Goal: Information Seeking & Learning: Learn about a topic

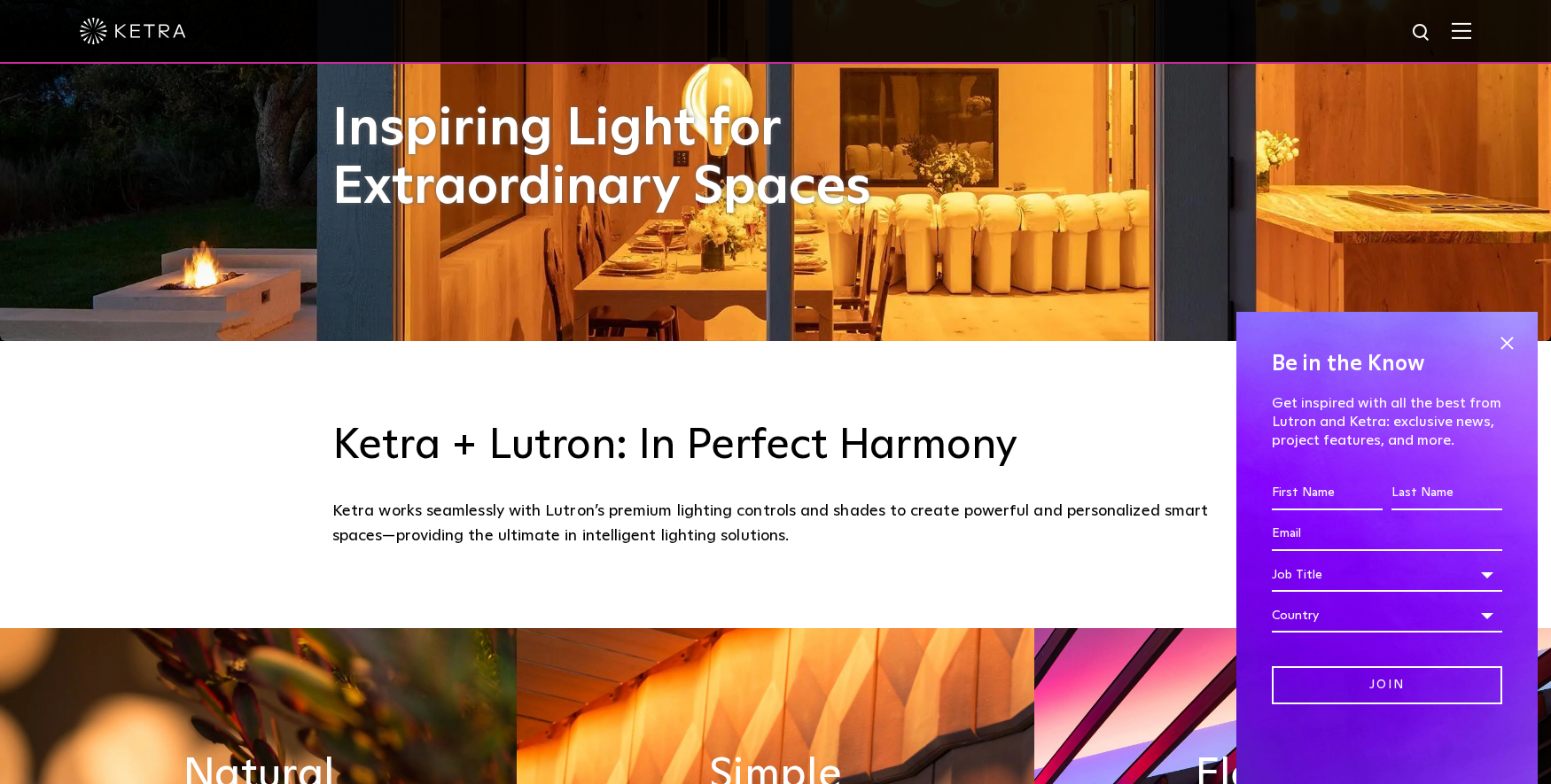
scroll to position [797, 0]
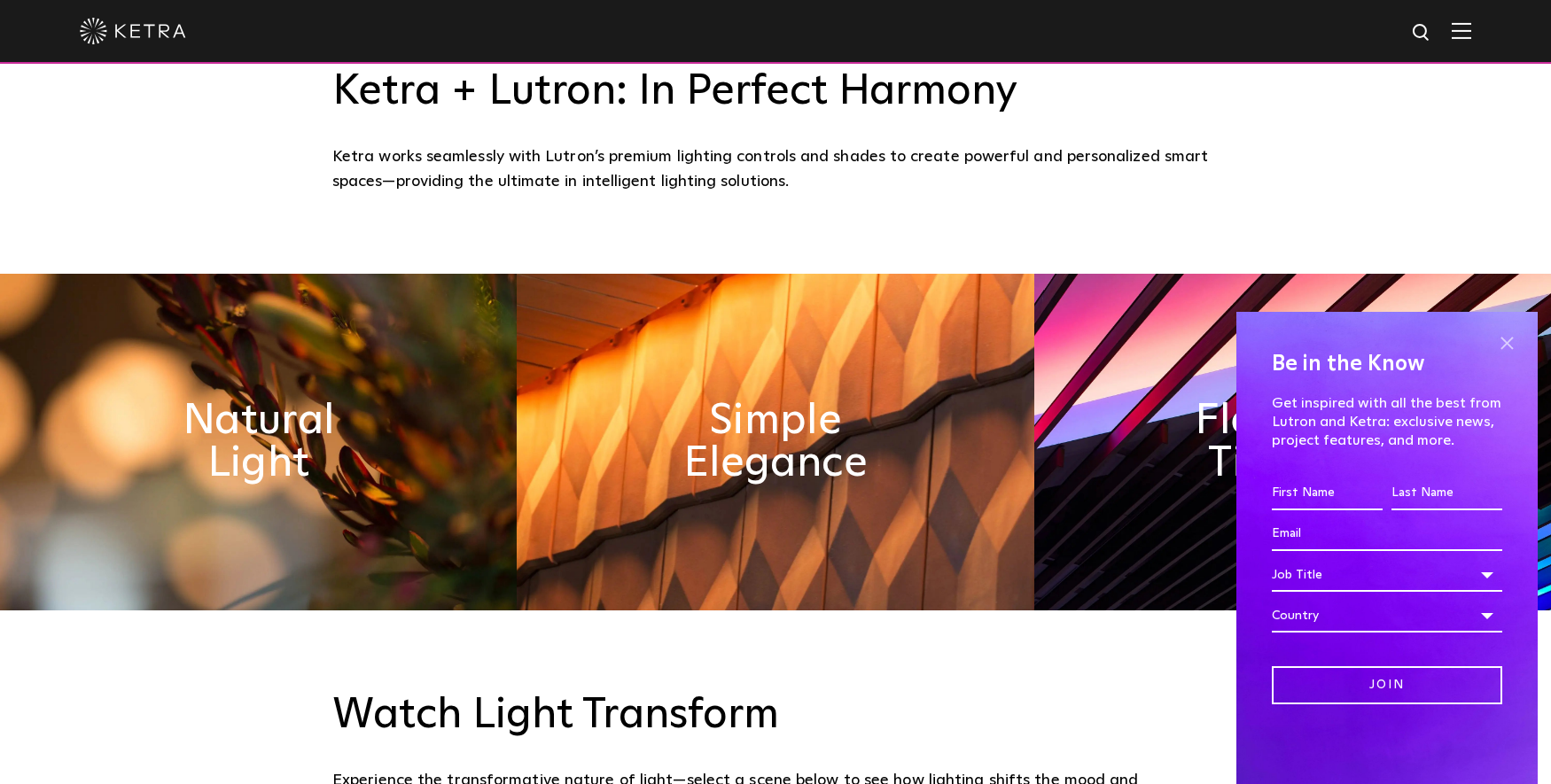
click at [1519, 343] on span at bounding box center [1506, 342] width 27 height 27
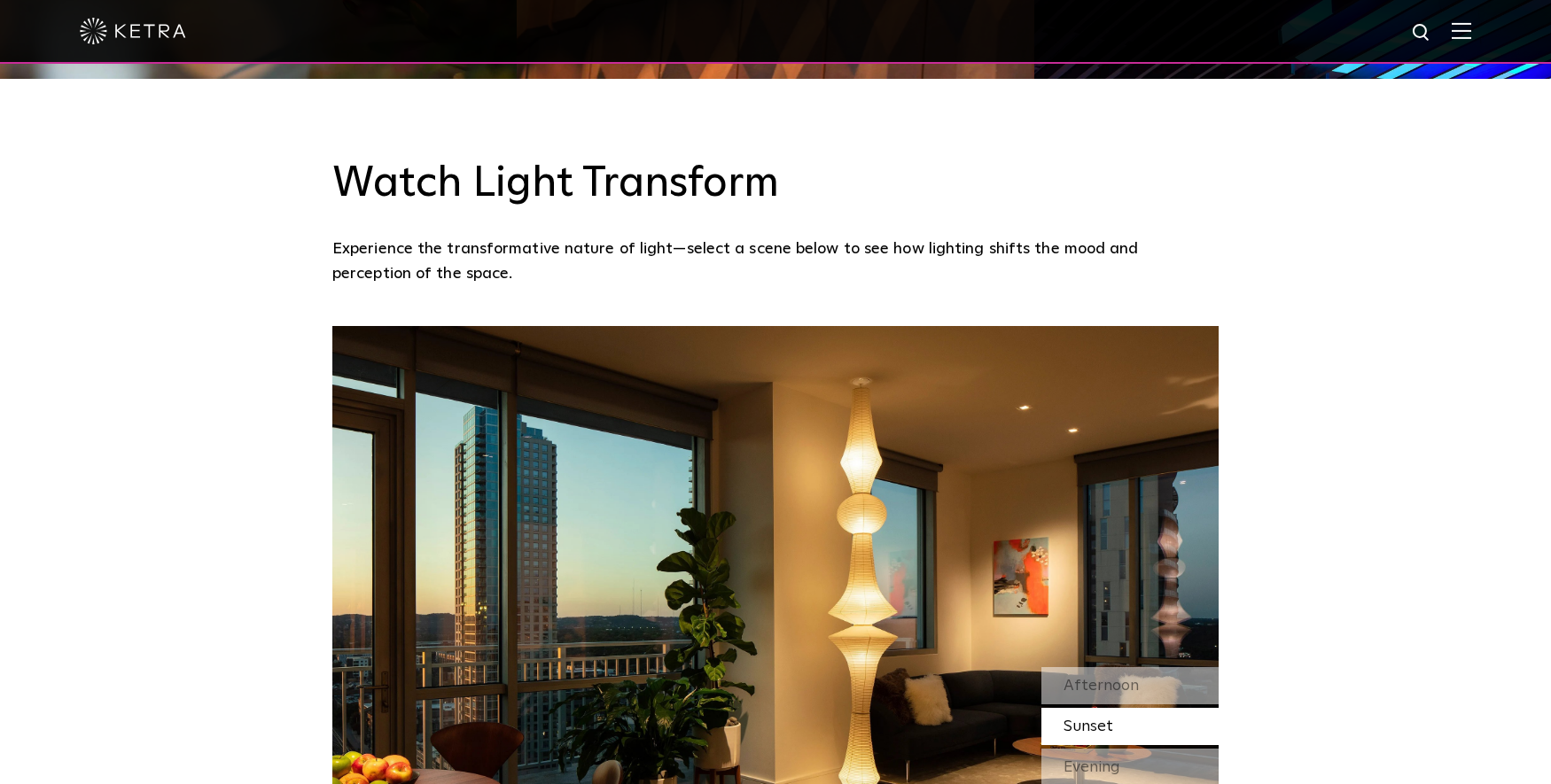
scroll to position [1595, 0]
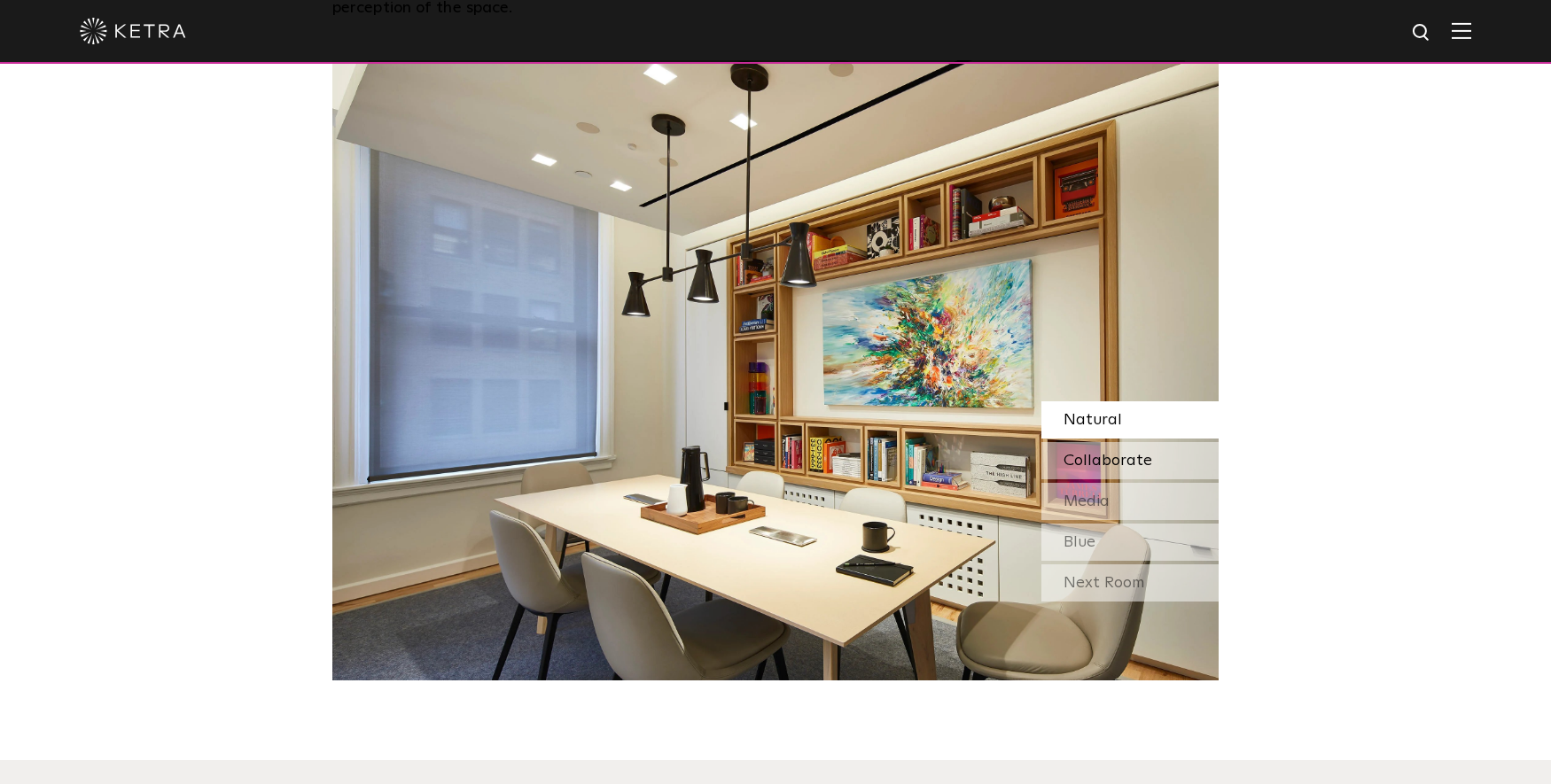
click at [1147, 468] on span "Collaborate" at bounding box center [1108, 461] width 88 height 16
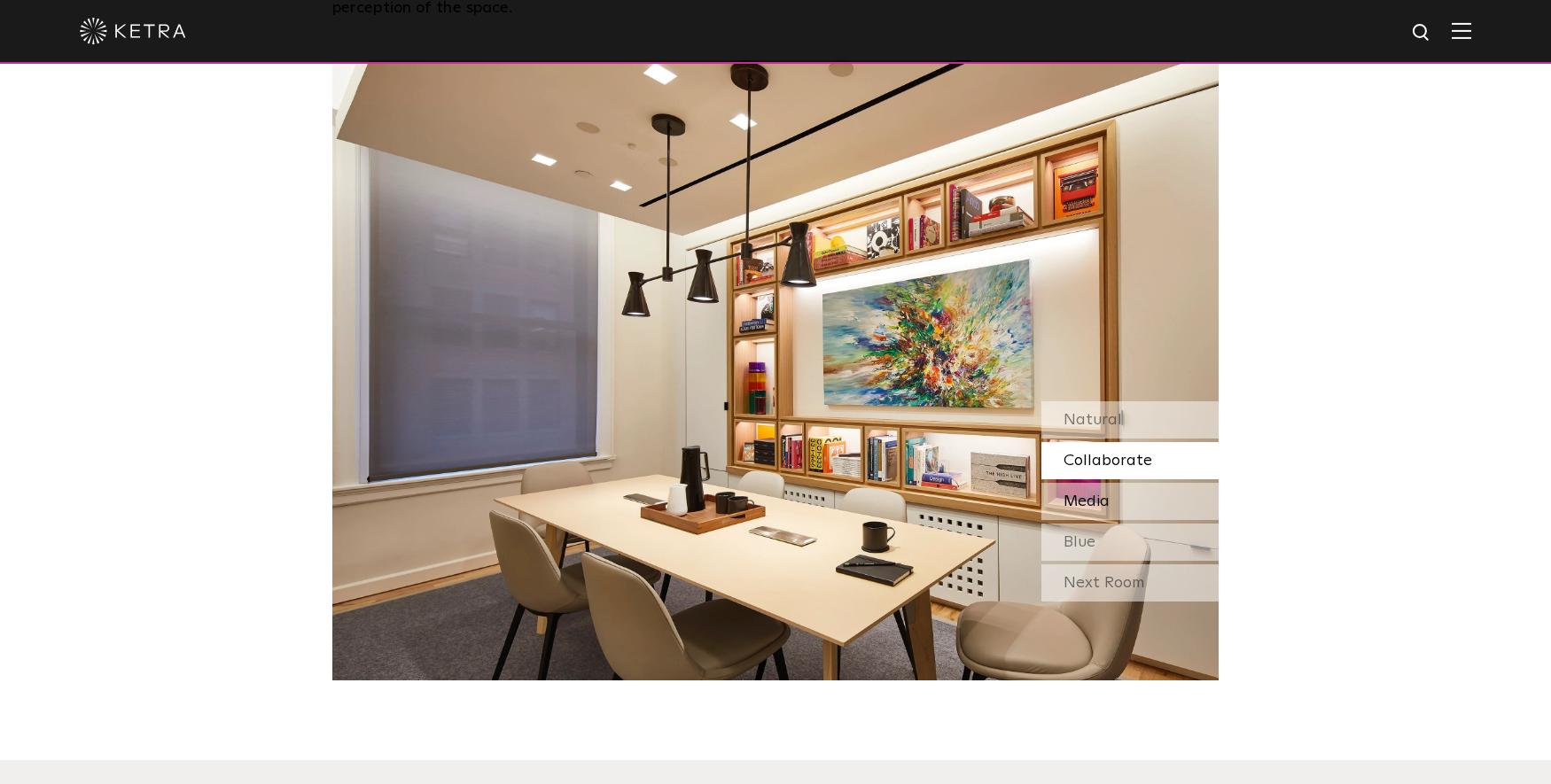
click at [1132, 492] on div "Media" at bounding box center [1129, 501] width 177 height 37
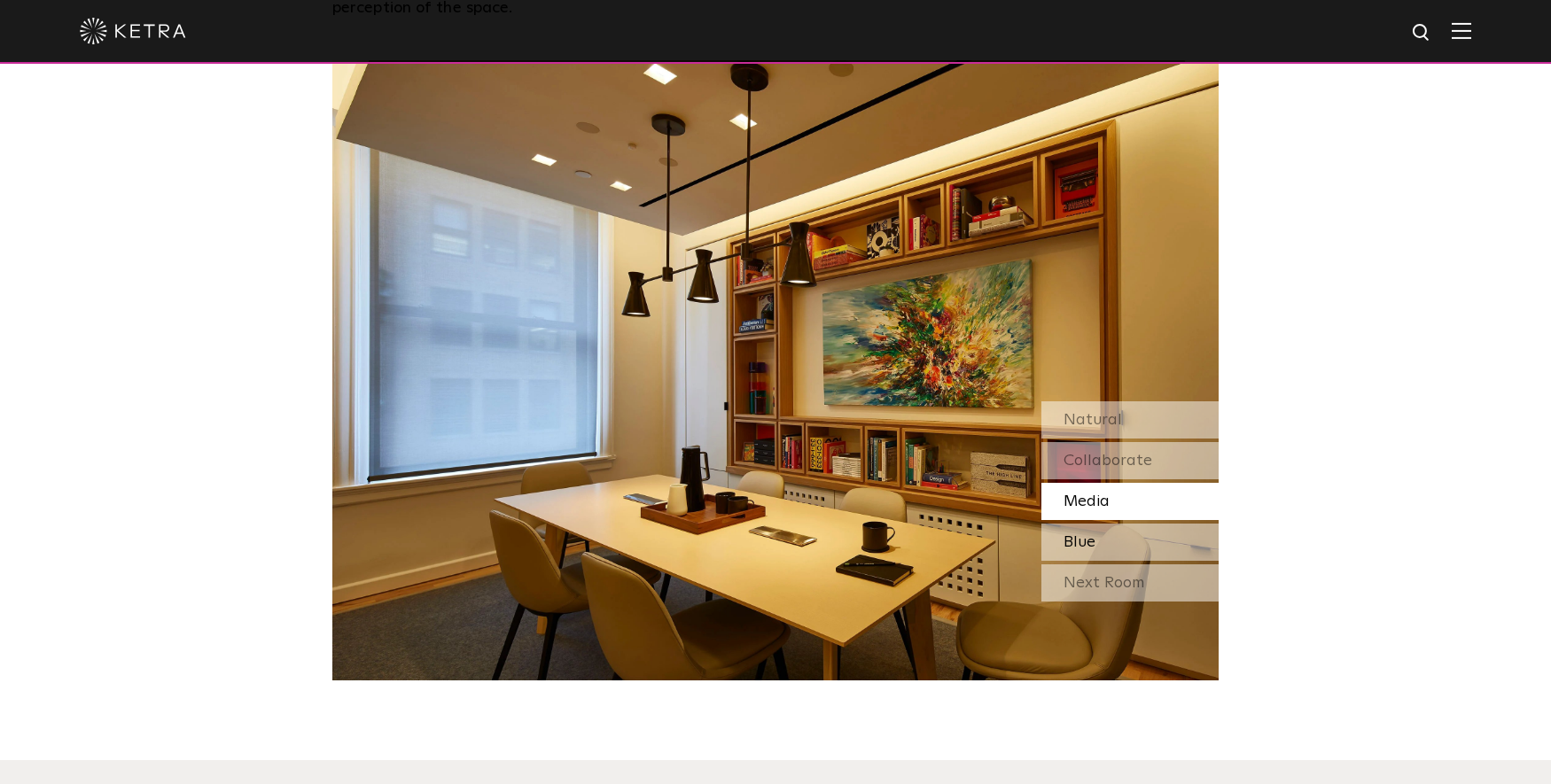
click at [1130, 533] on div "Blue" at bounding box center [1129, 542] width 177 height 37
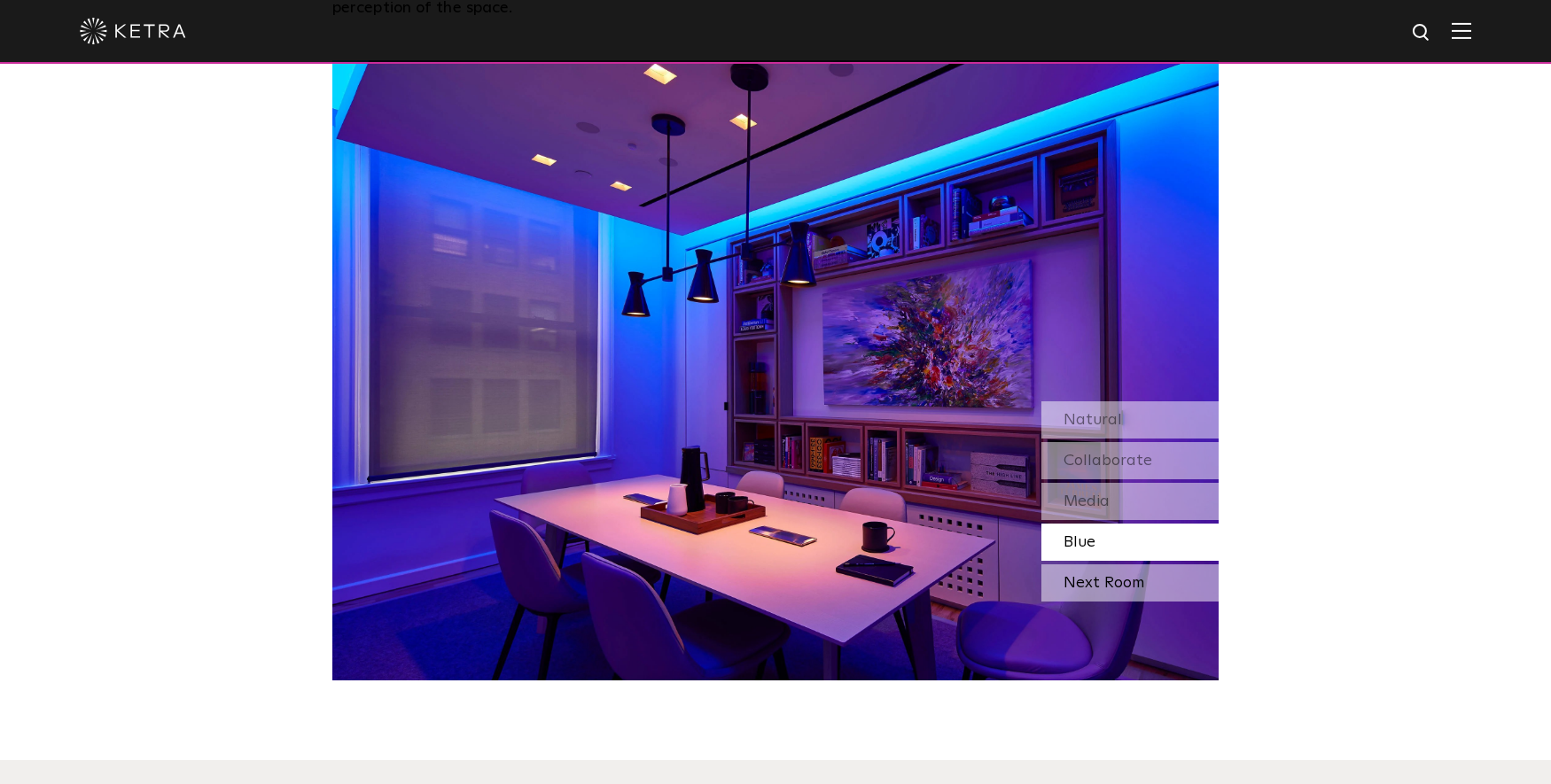
click at [1130, 583] on div "Next Room" at bounding box center [1129, 583] width 177 height 37
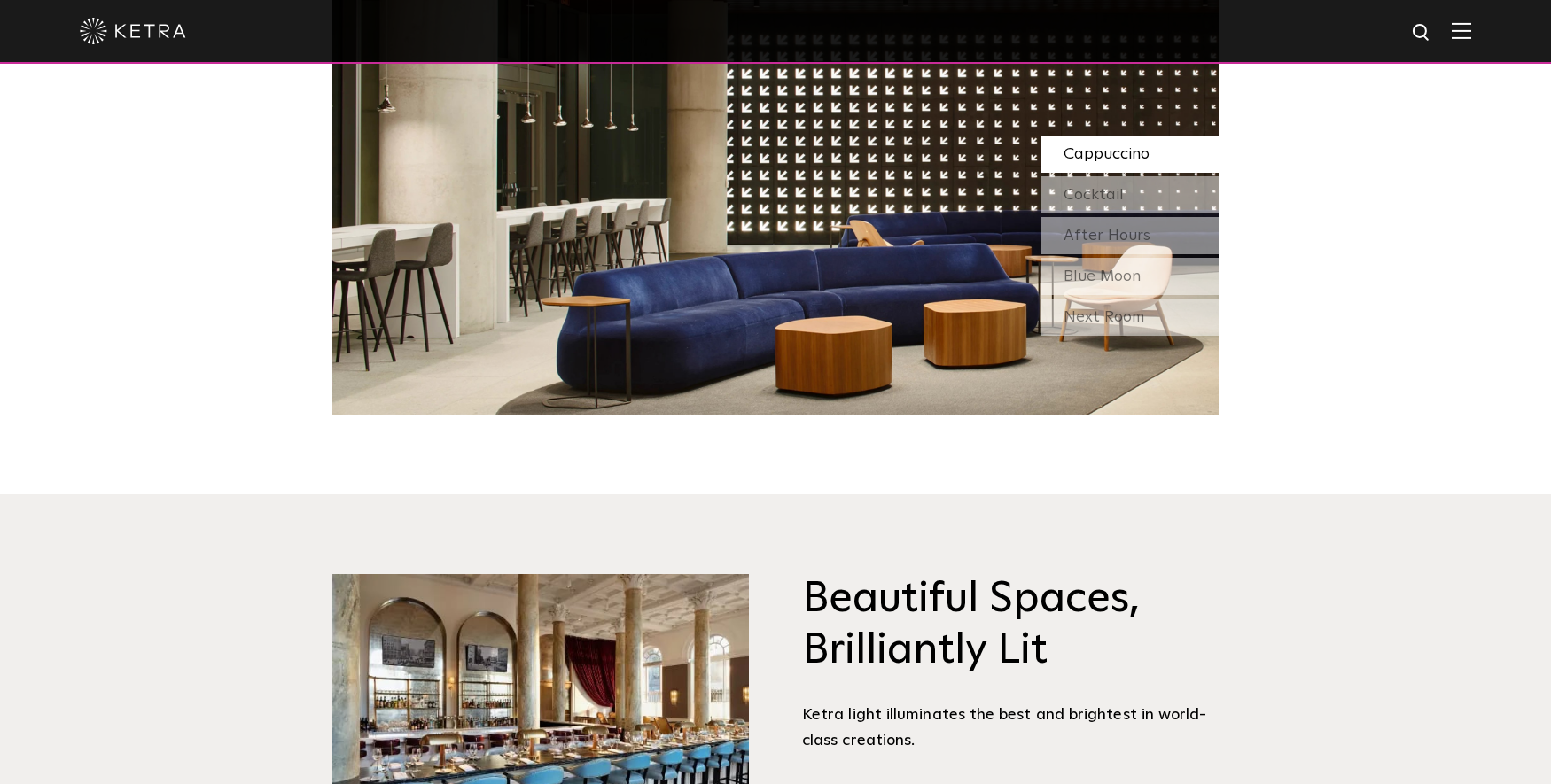
scroll to position [2126, 0]
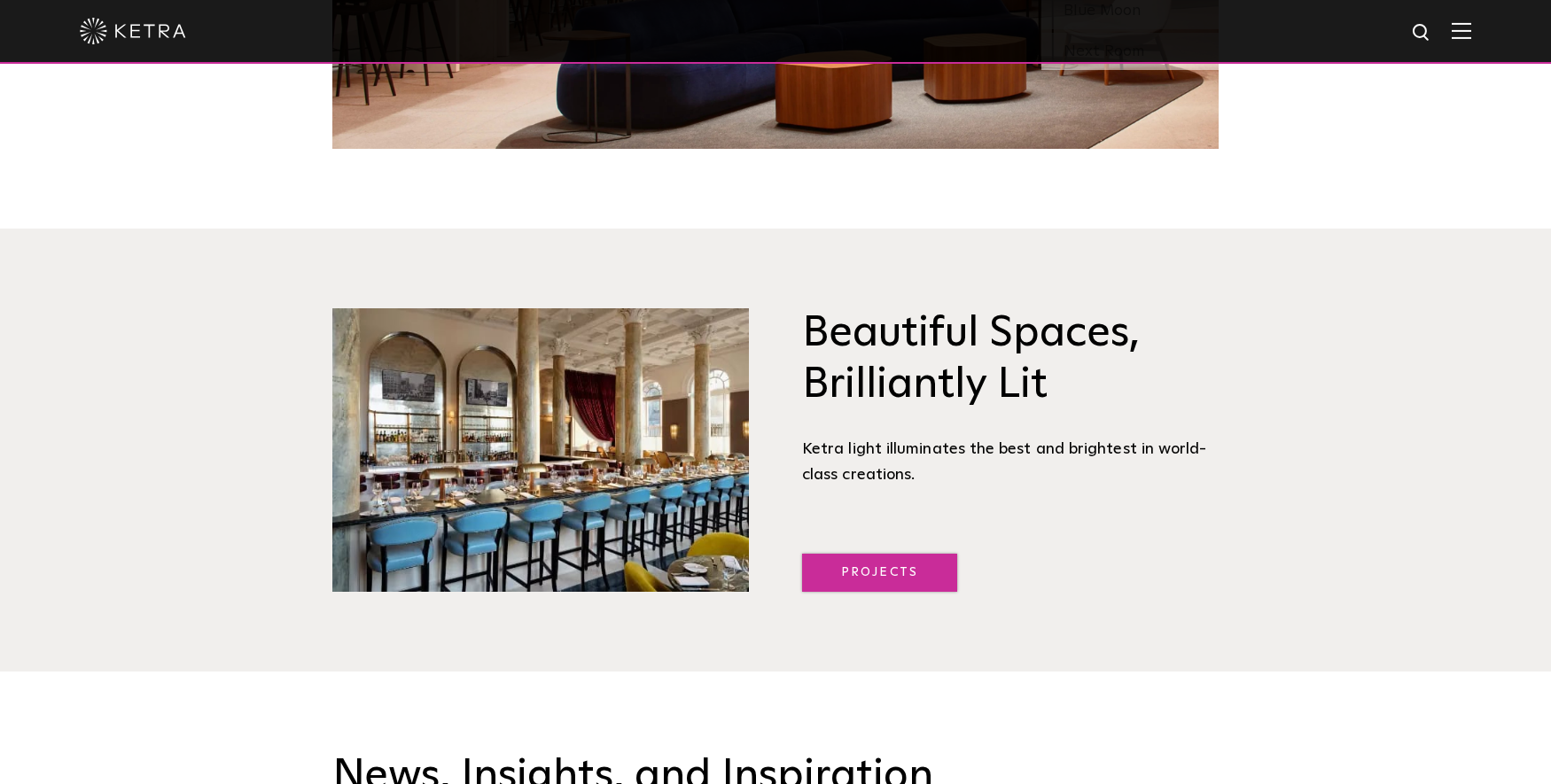
click at [887, 582] on link "Projects" at bounding box center [880, 573] width 155 height 38
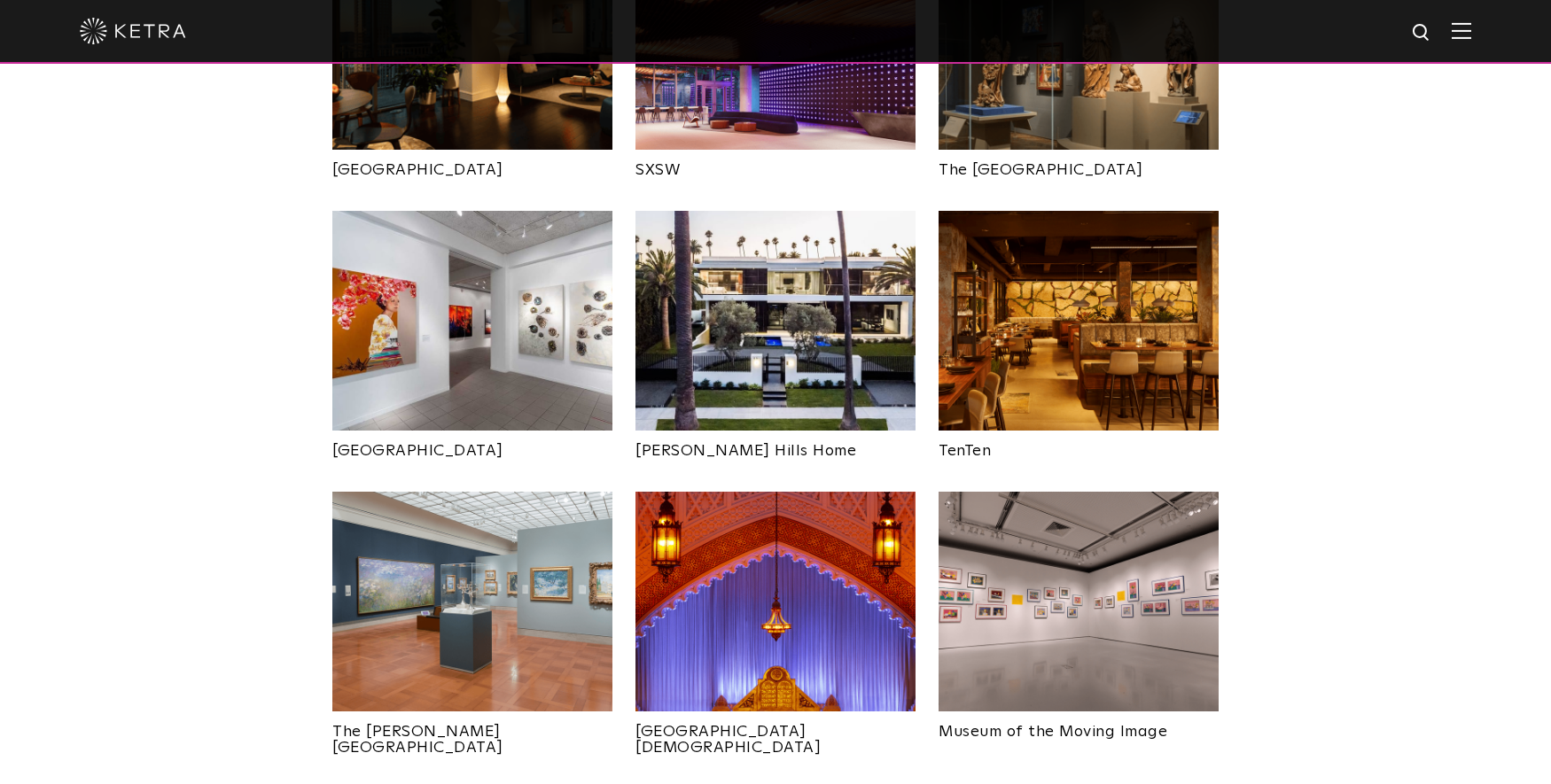
scroll to position [1683, 0]
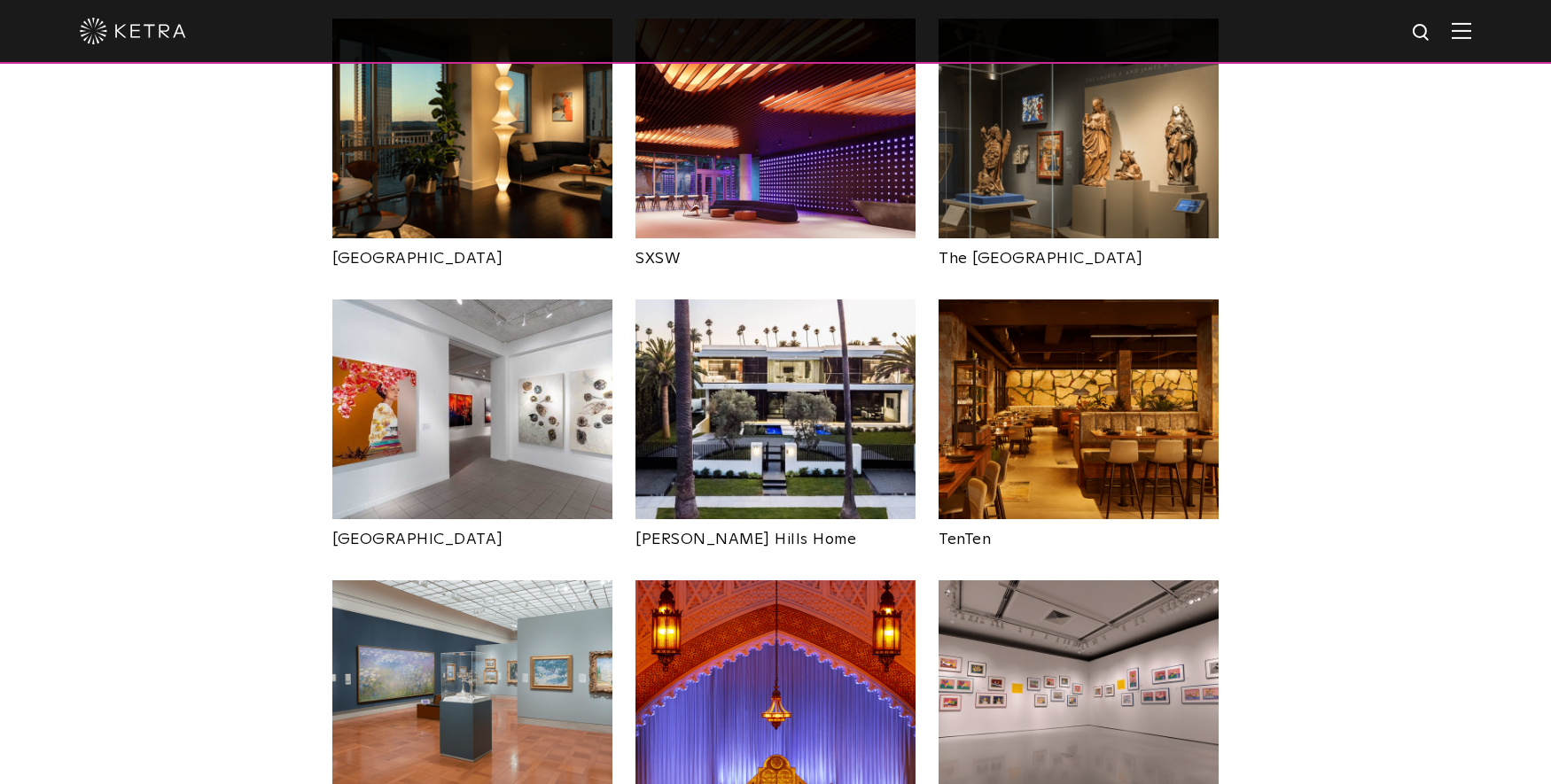
click at [999, 364] on img at bounding box center [1078, 410] width 280 height 220
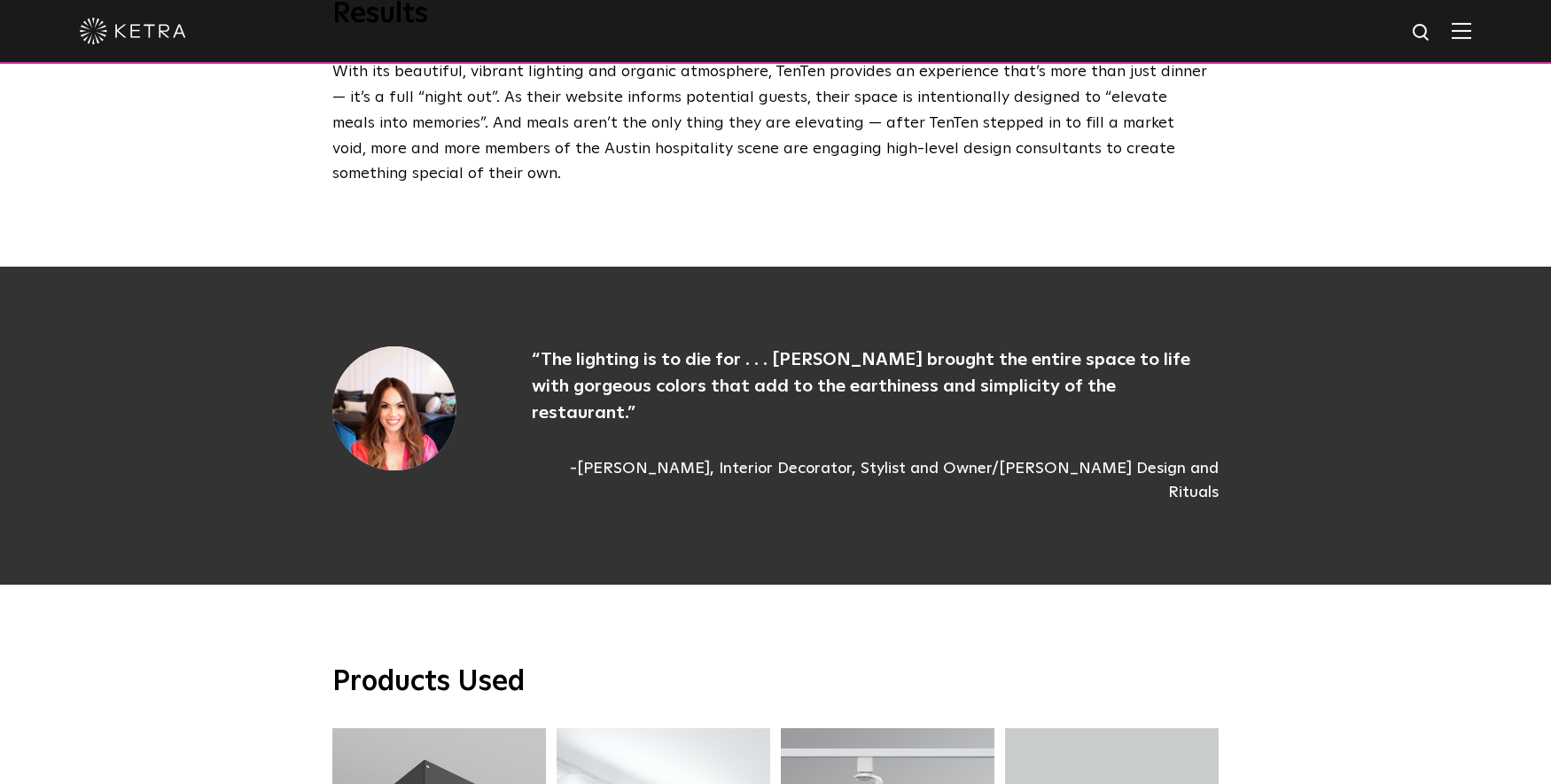
scroll to position [4607, 0]
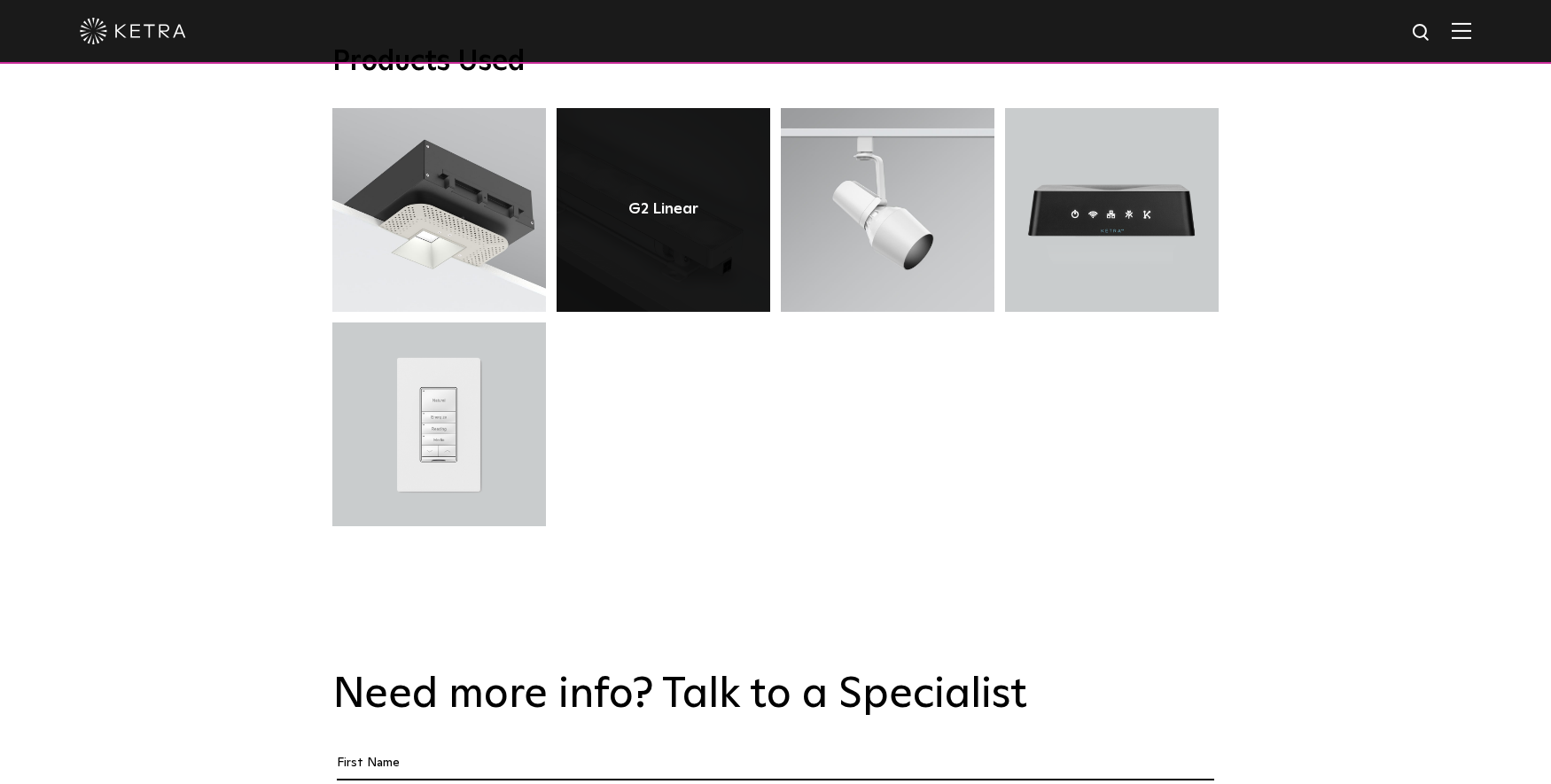
click at [617, 200] on link at bounding box center [662, 209] width 213 height 203
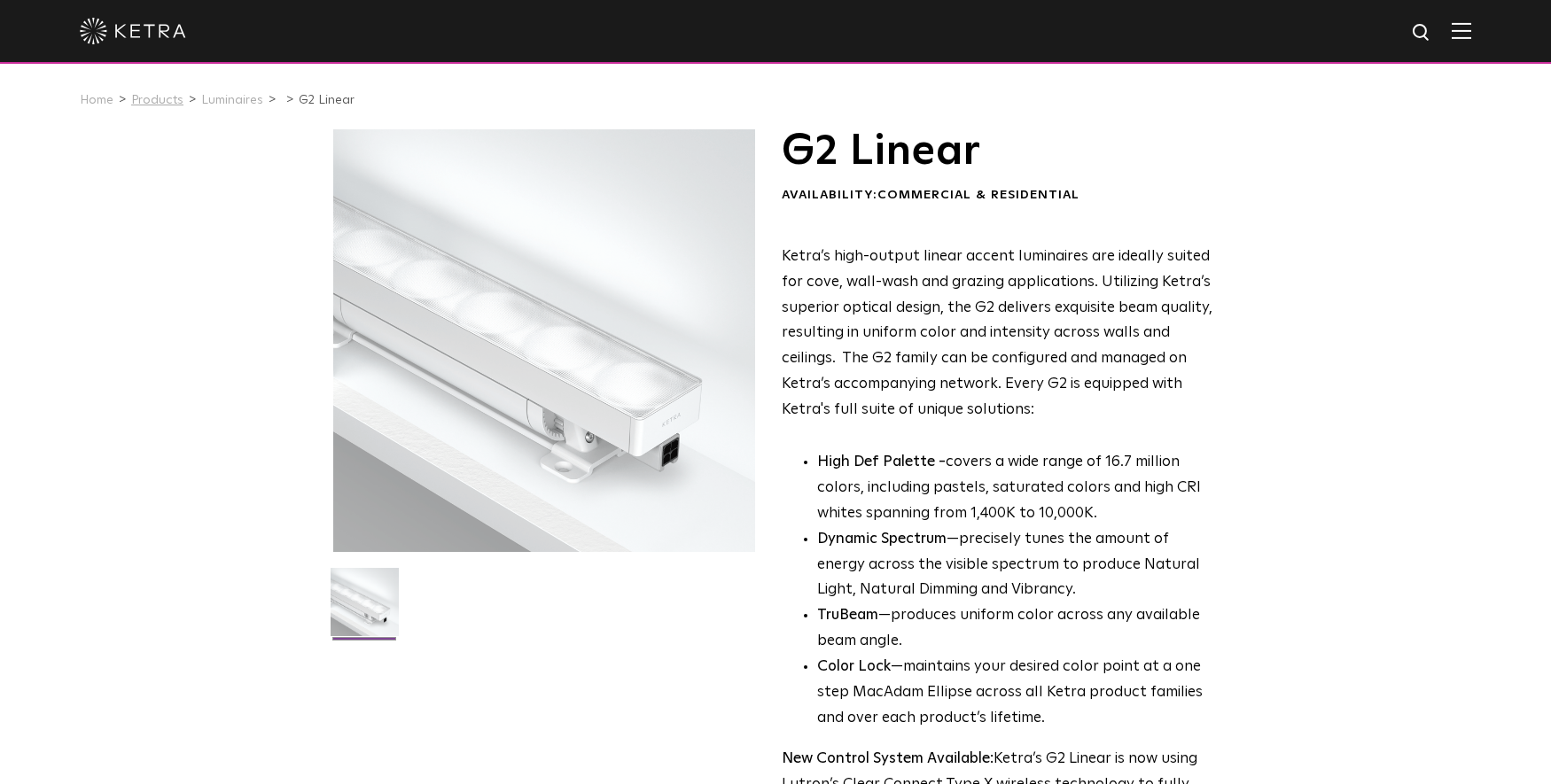
click at [148, 97] on link "Products" at bounding box center [156, 100] width 52 height 13
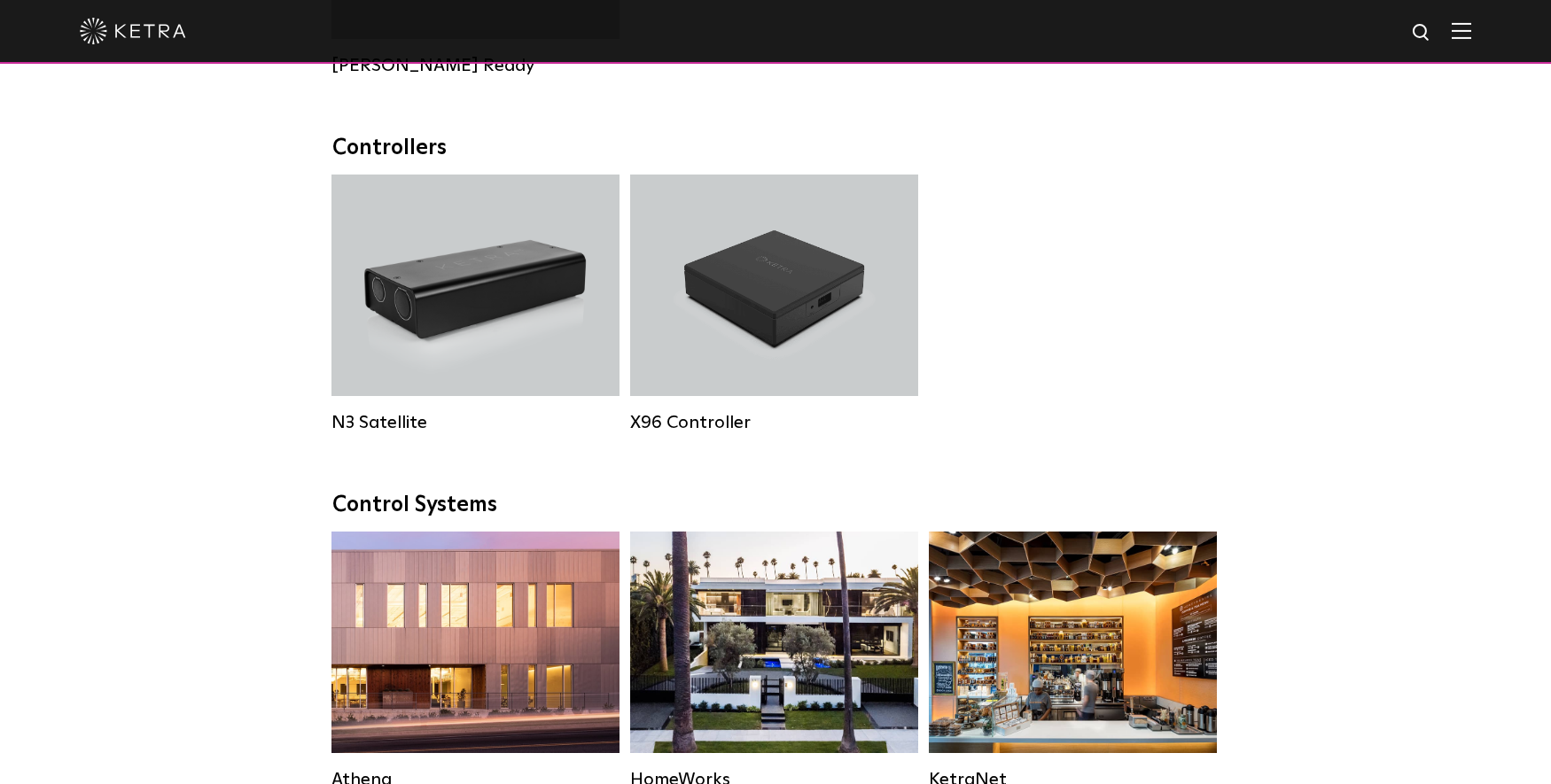
scroll to position [1771, 0]
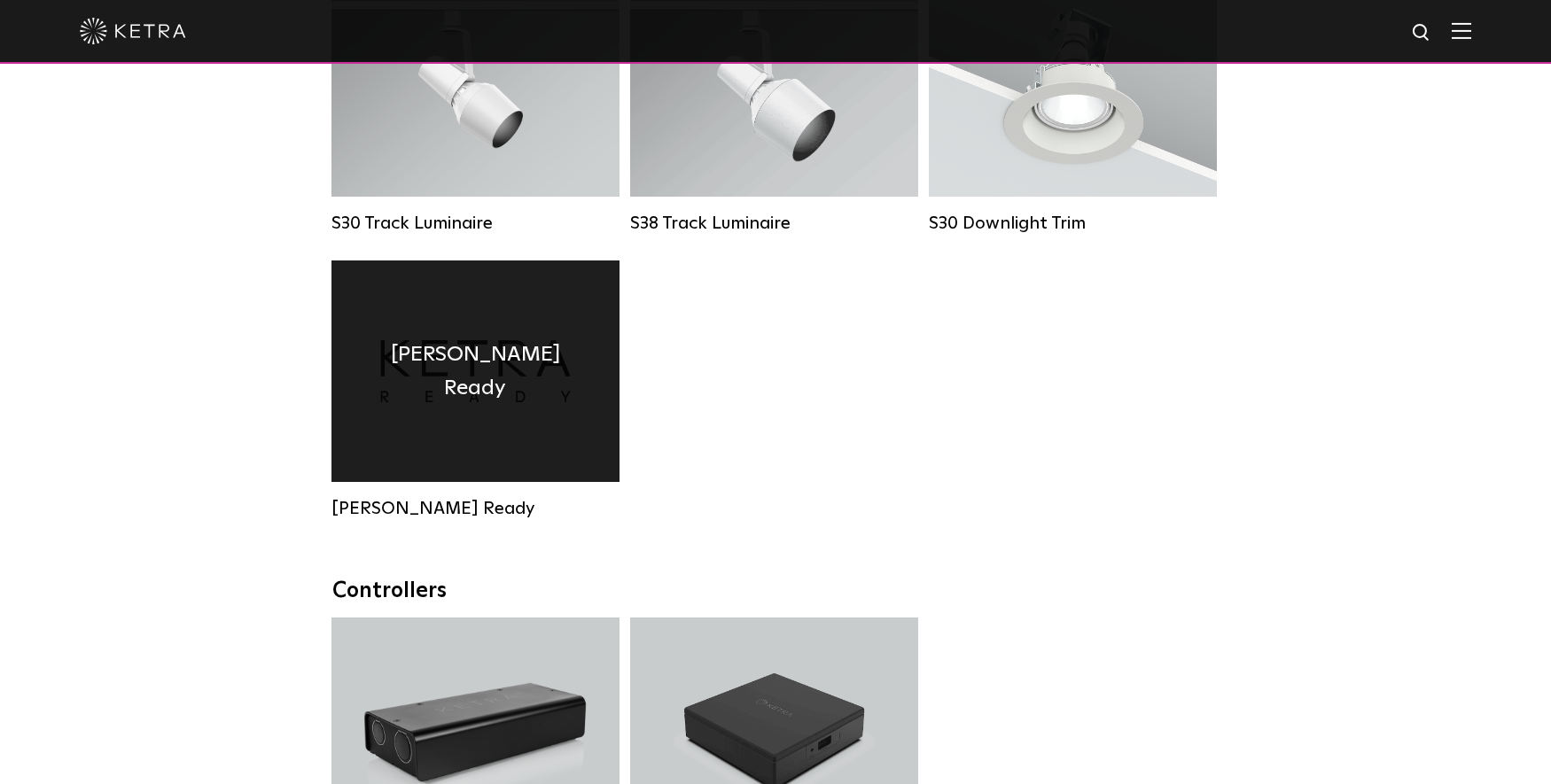
click at [364, 394] on div "Ketra Ready" at bounding box center [475, 370] width 288 height 221
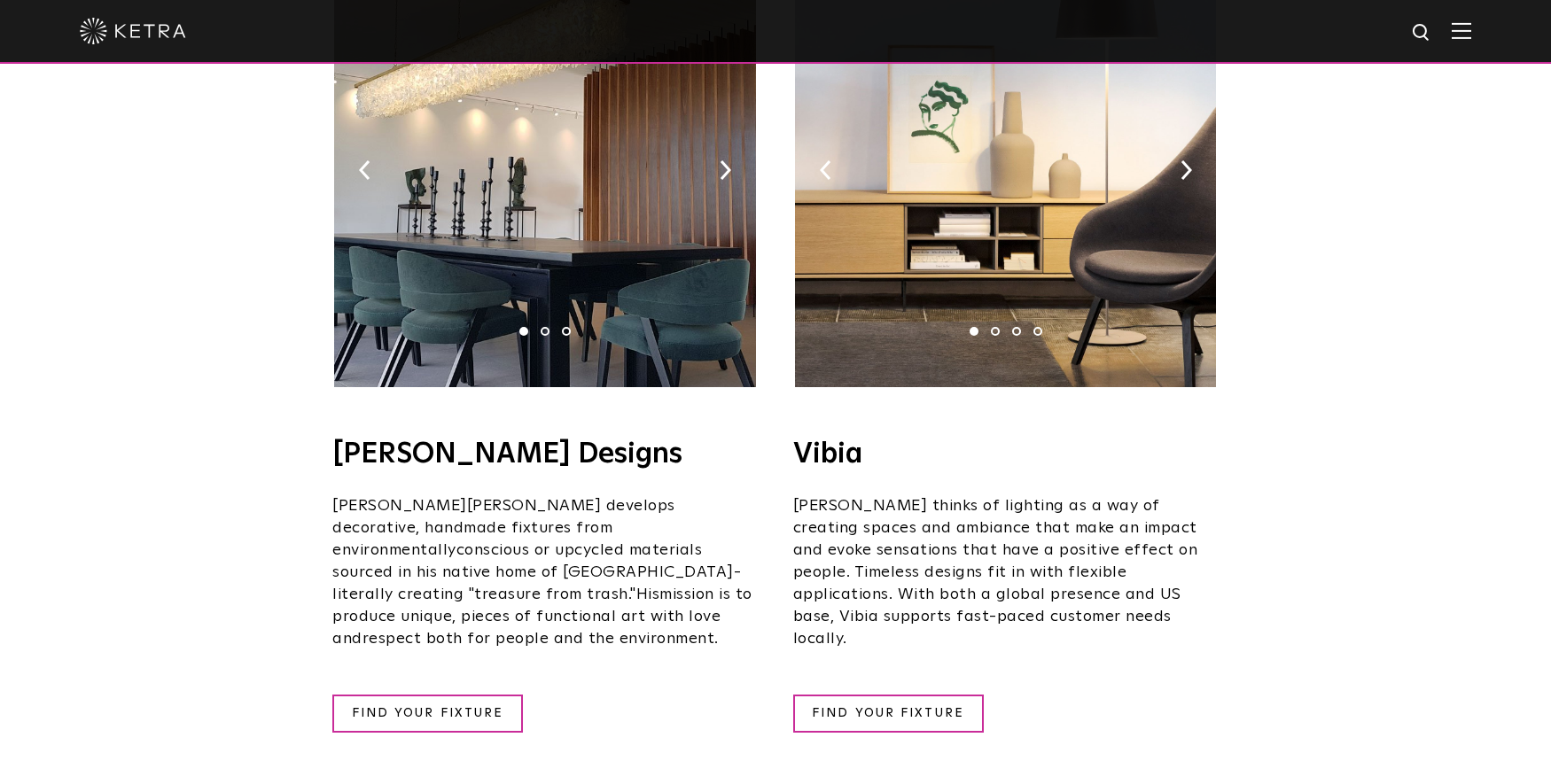
scroll to position [3508, 0]
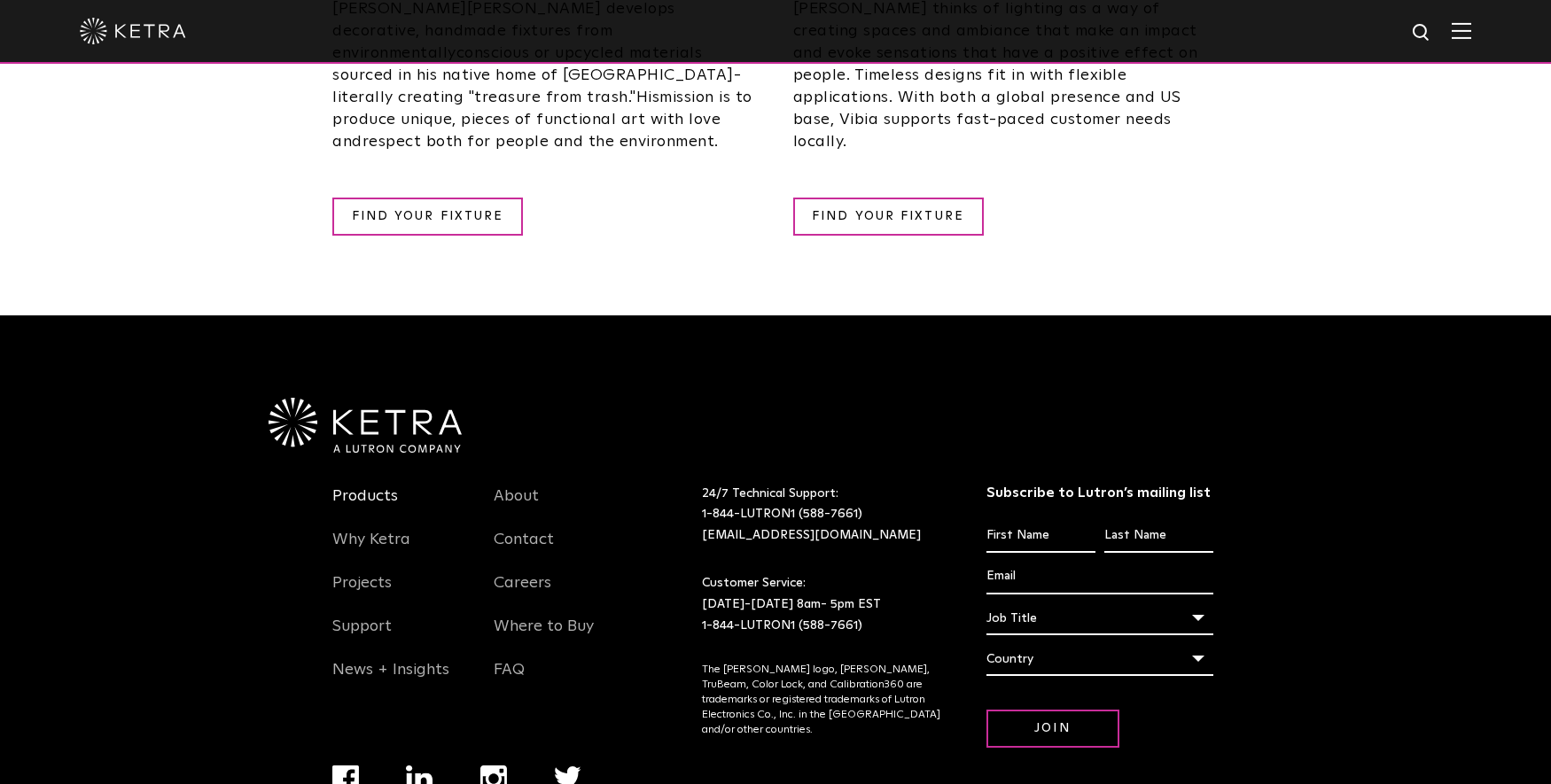
click at [371, 486] on link "Products" at bounding box center [365, 506] width 66 height 40
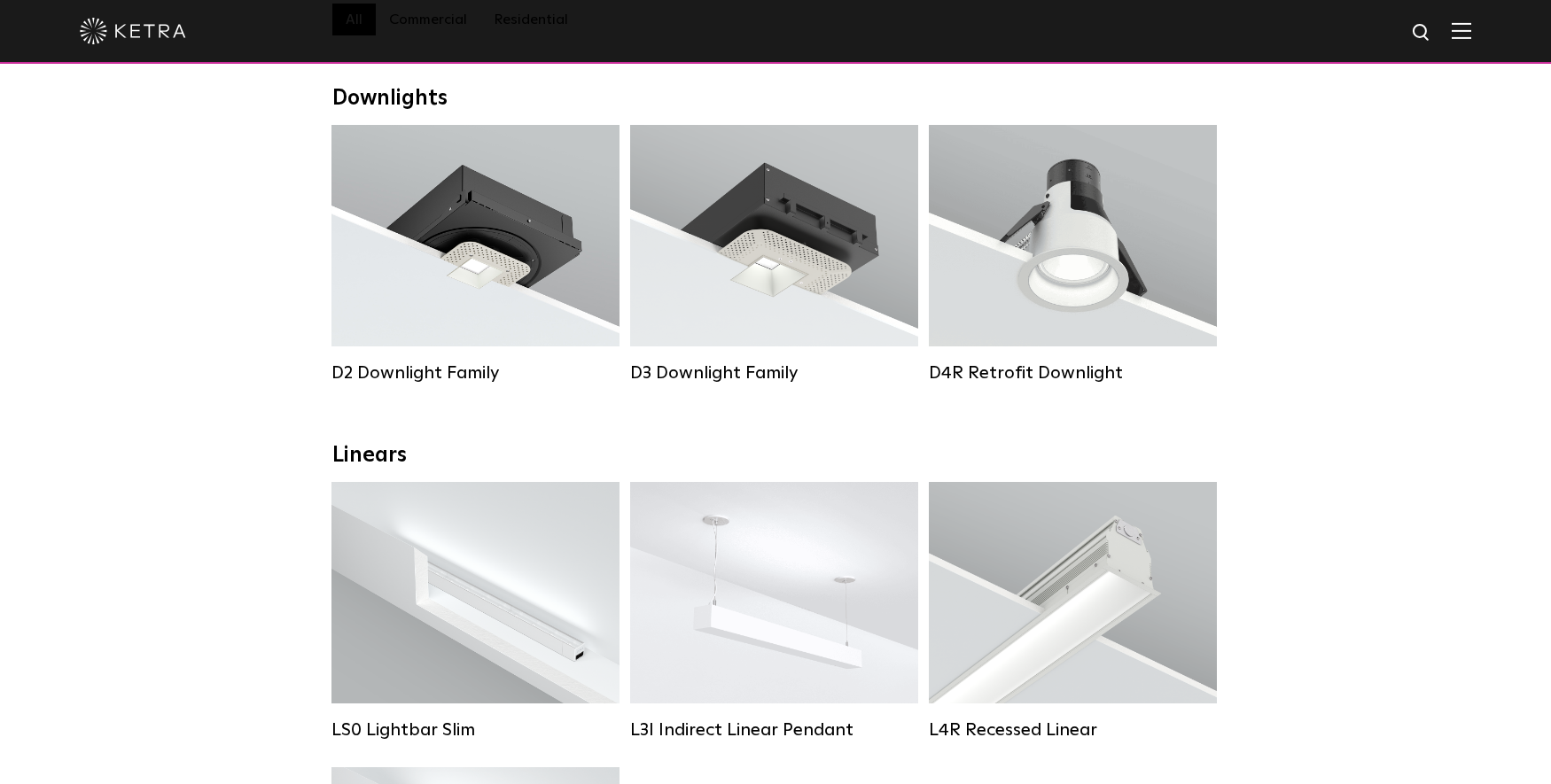
scroll to position [177, 0]
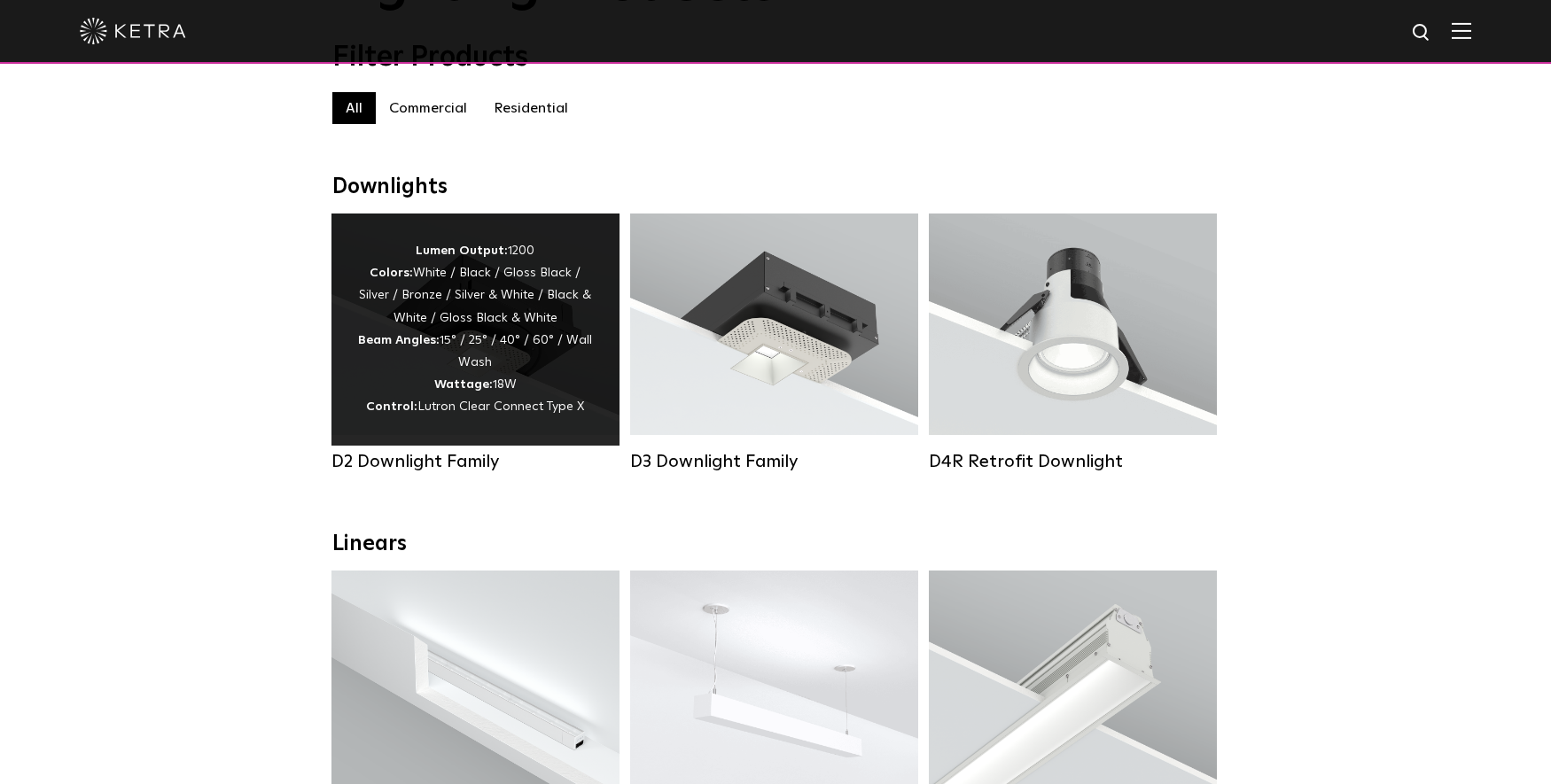
click at [383, 383] on div "Lumen Output: 1200 Colors: White / Black / Gloss Black / Silver / Bronze / Silv…" at bounding box center [475, 329] width 235 height 179
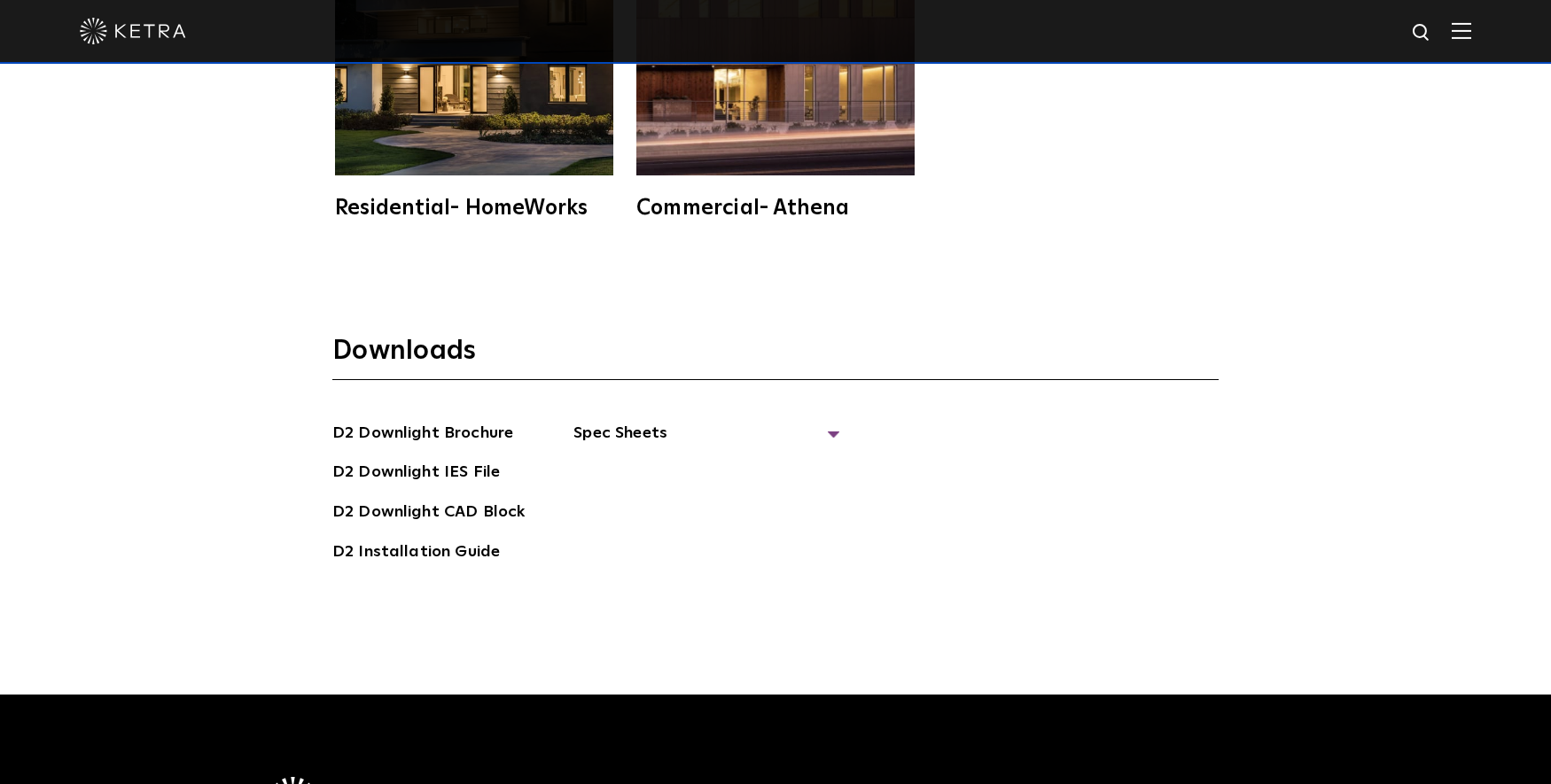
scroll to position [4960, 0]
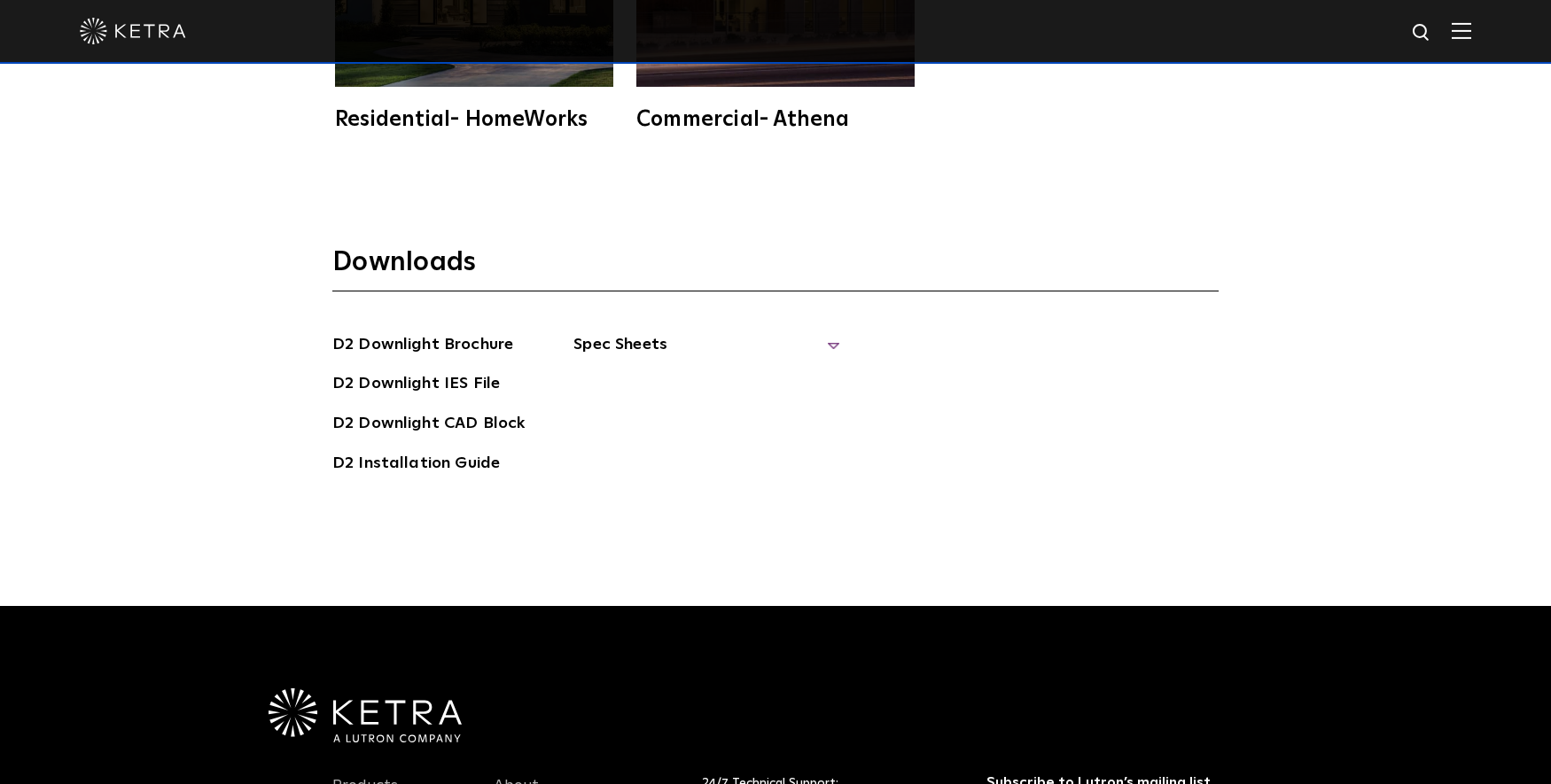
click at [686, 342] on span "Spec Sheets" at bounding box center [706, 352] width 265 height 39
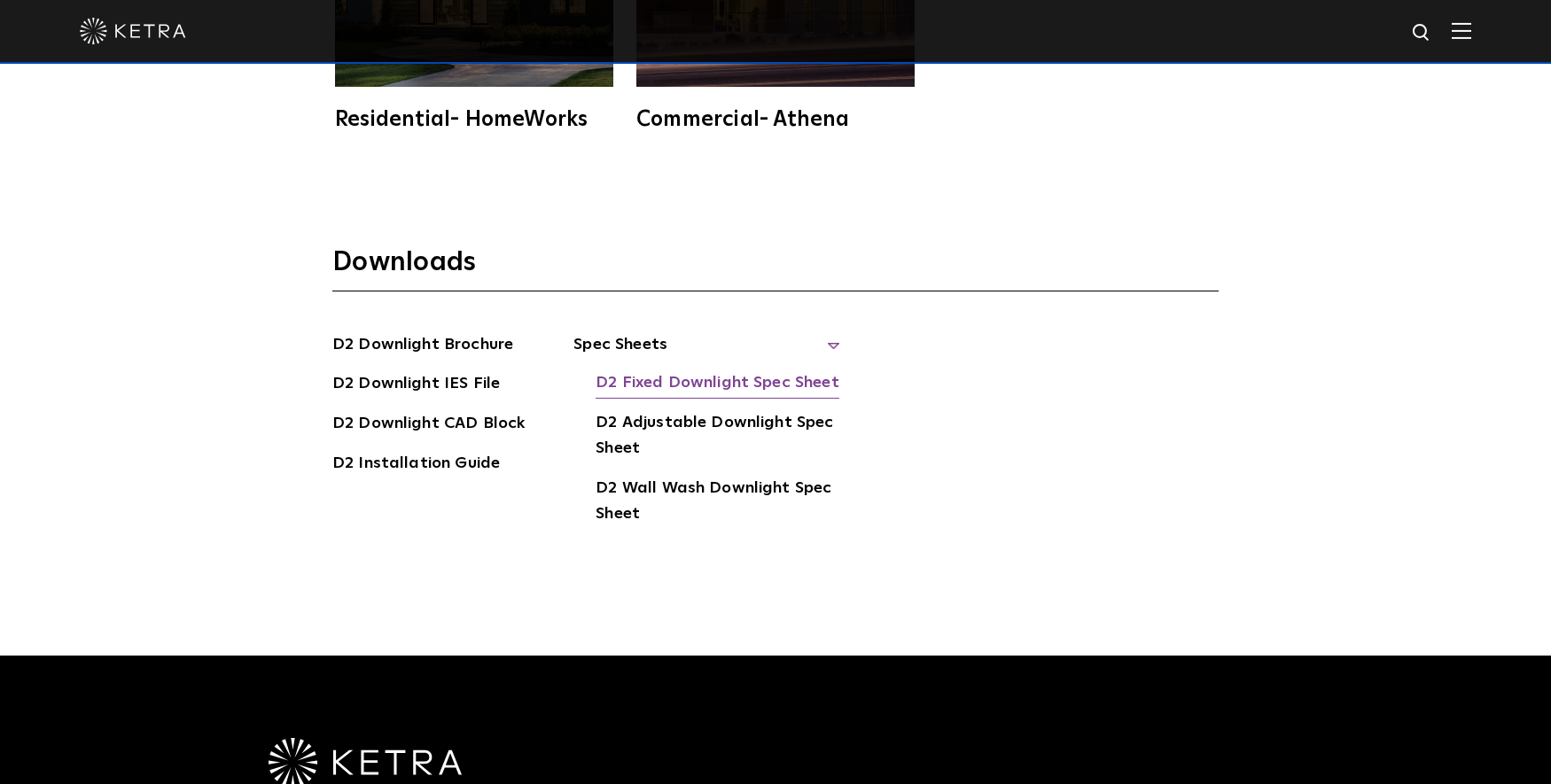
click at [666, 373] on link "D2 Fixed Downlight Spec Sheet" at bounding box center [717, 384] width 243 height 28
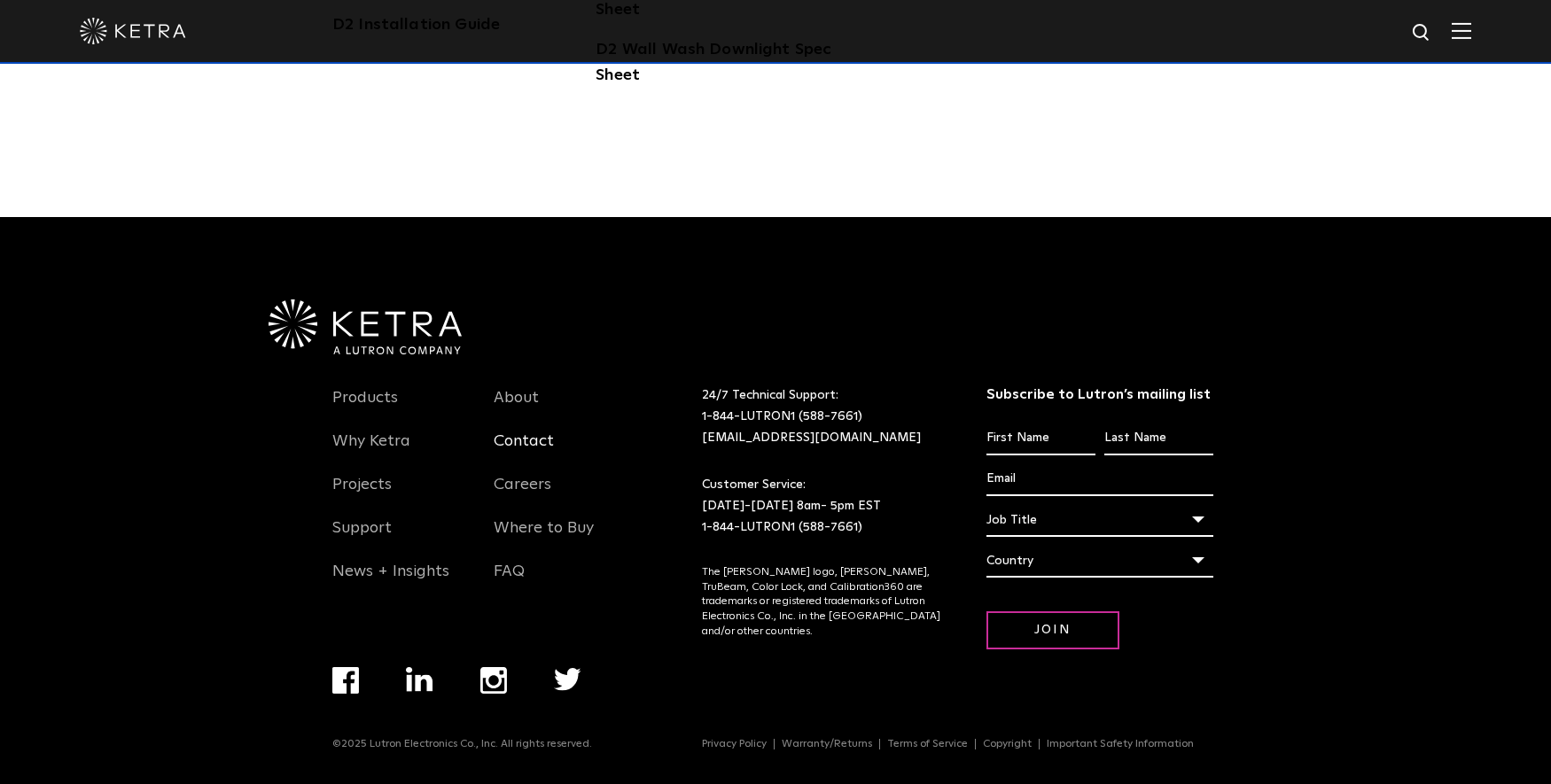
click at [534, 440] on link "Contact" at bounding box center [523, 451] width 60 height 40
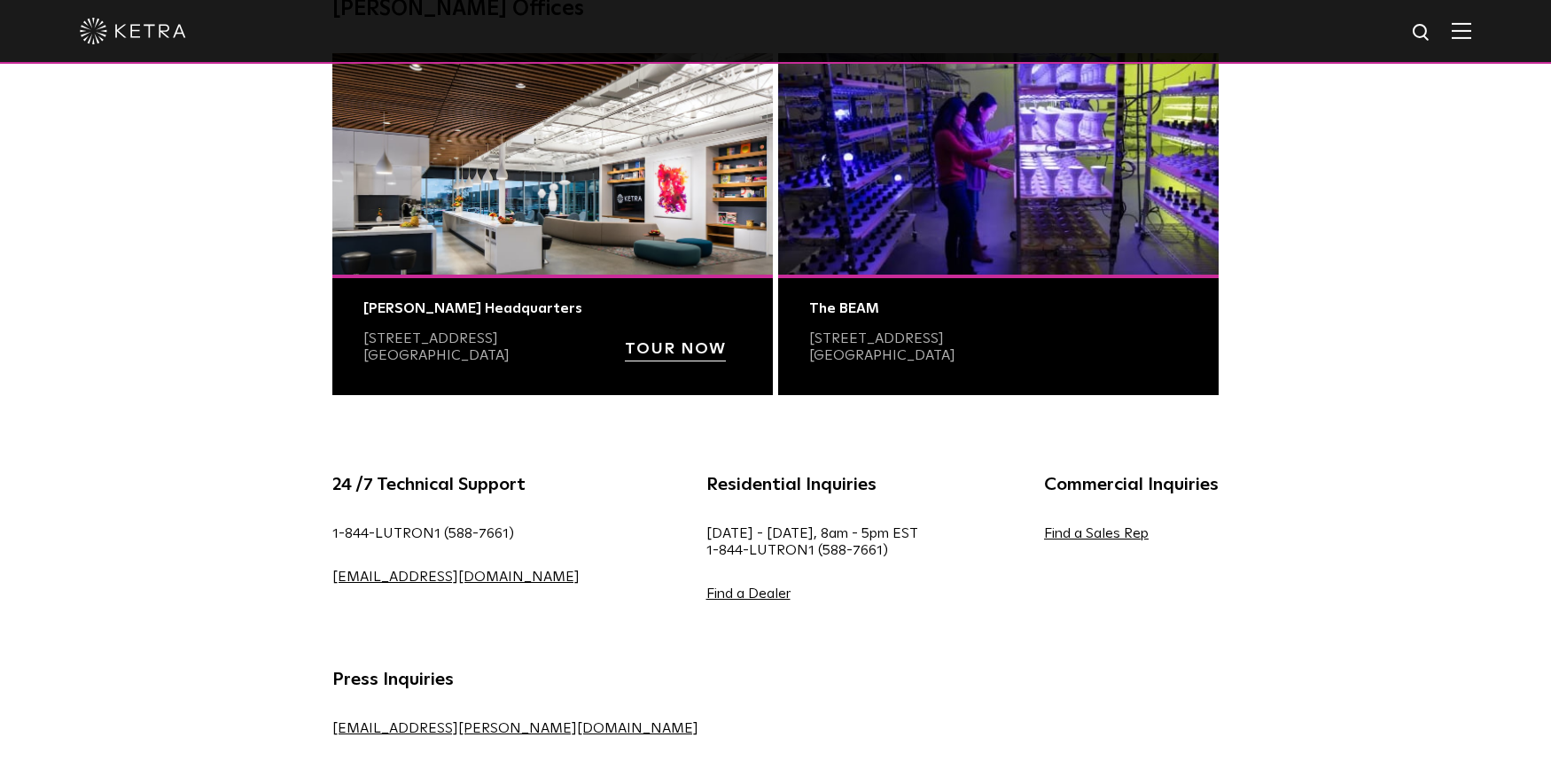
scroll to position [620, 0]
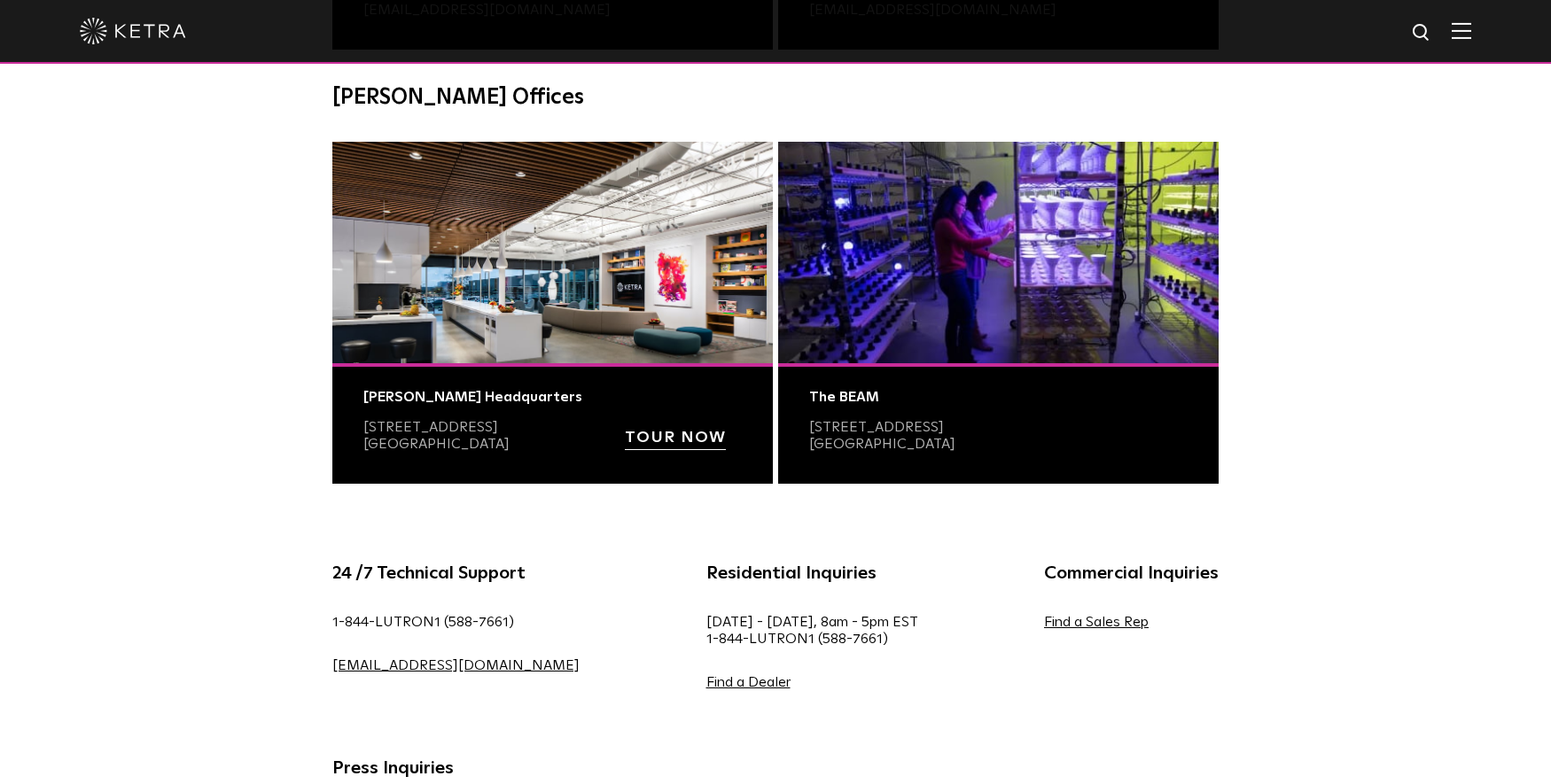
click at [693, 438] on strong "TOUR NOW" at bounding box center [675, 437] width 101 height 16
